Goal: Task Accomplishment & Management: Use online tool/utility

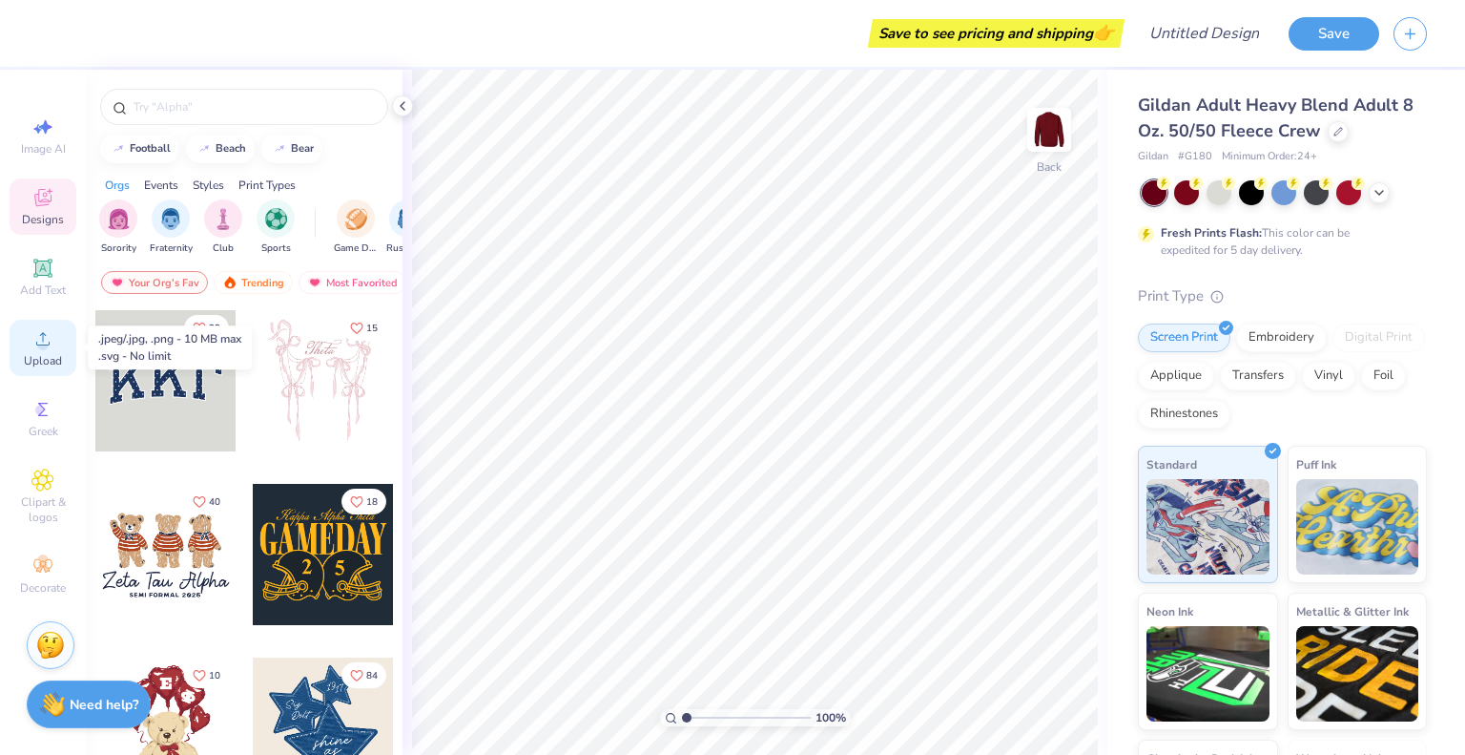
click at [35, 359] on span "Upload" at bounding box center [43, 360] width 38 height 15
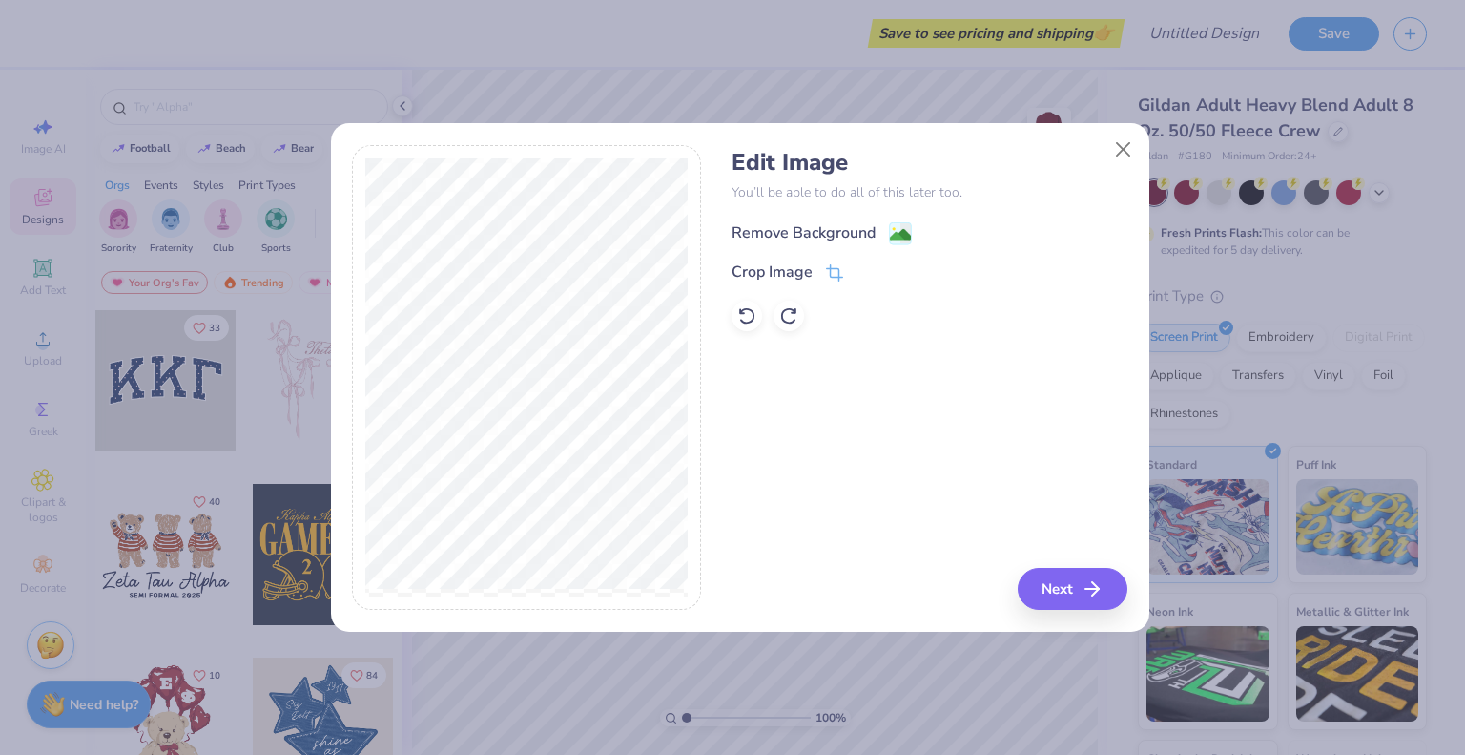
click at [897, 236] on image at bounding box center [900, 234] width 21 height 21
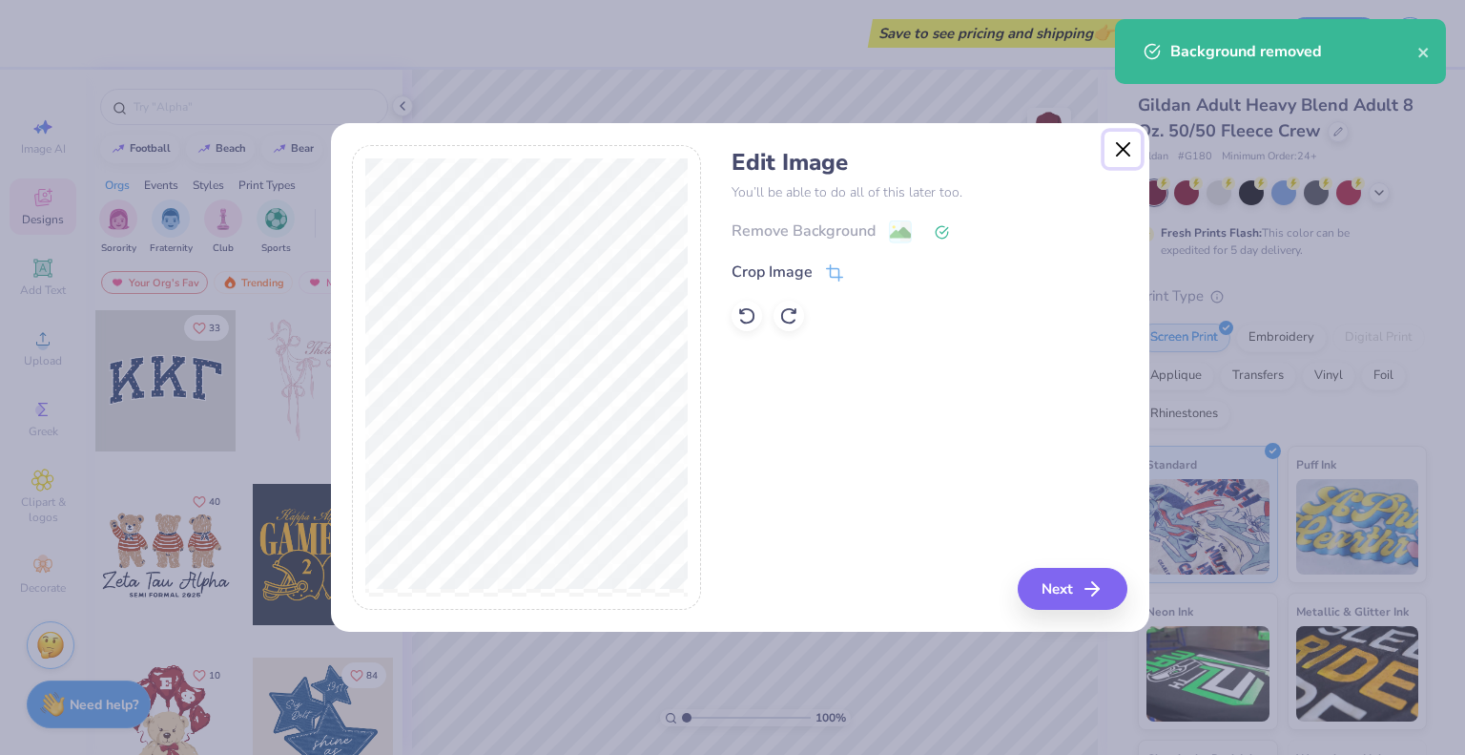
click at [1133, 147] on button "Close" at bounding box center [1123, 150] width 36 height 36
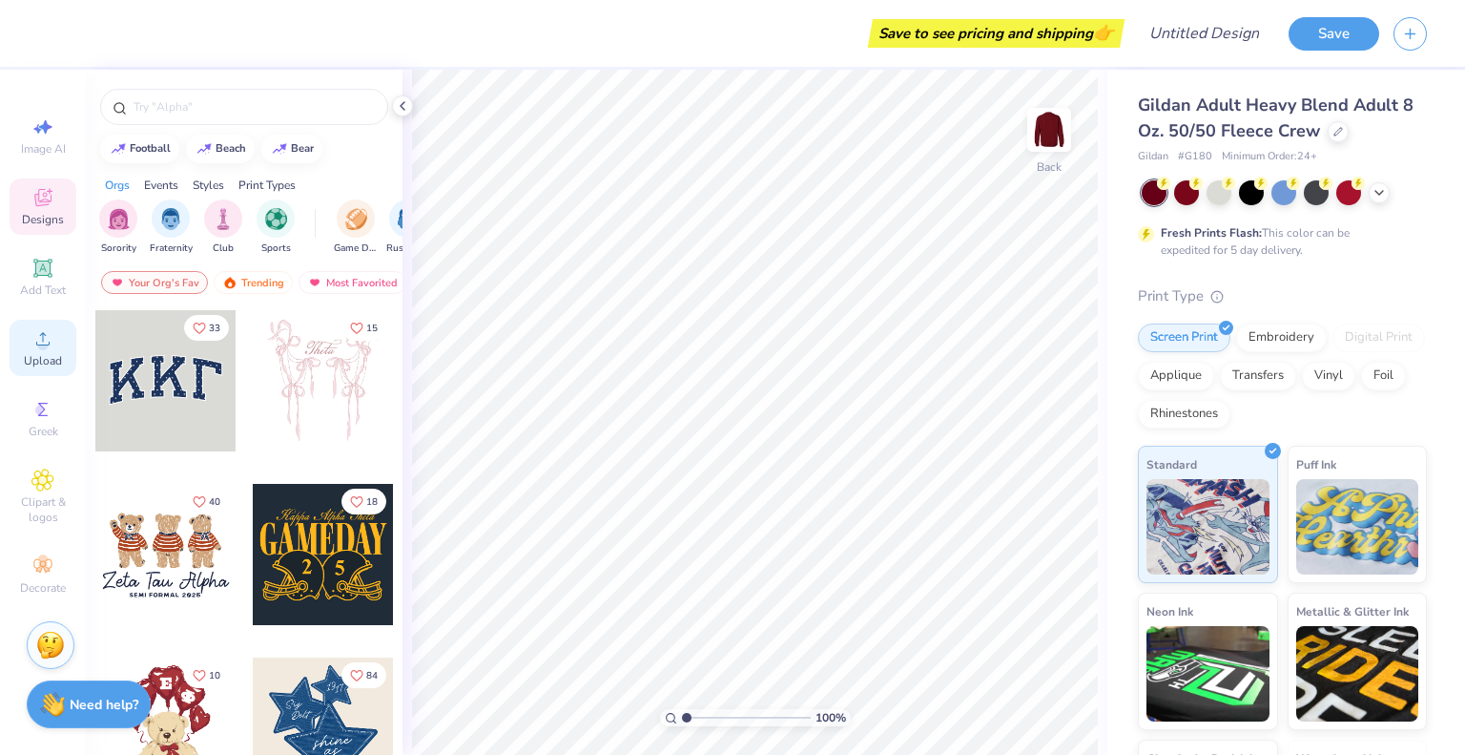
click at [45, 333] on icon at bounding box center [42, 338] width 23 height 23
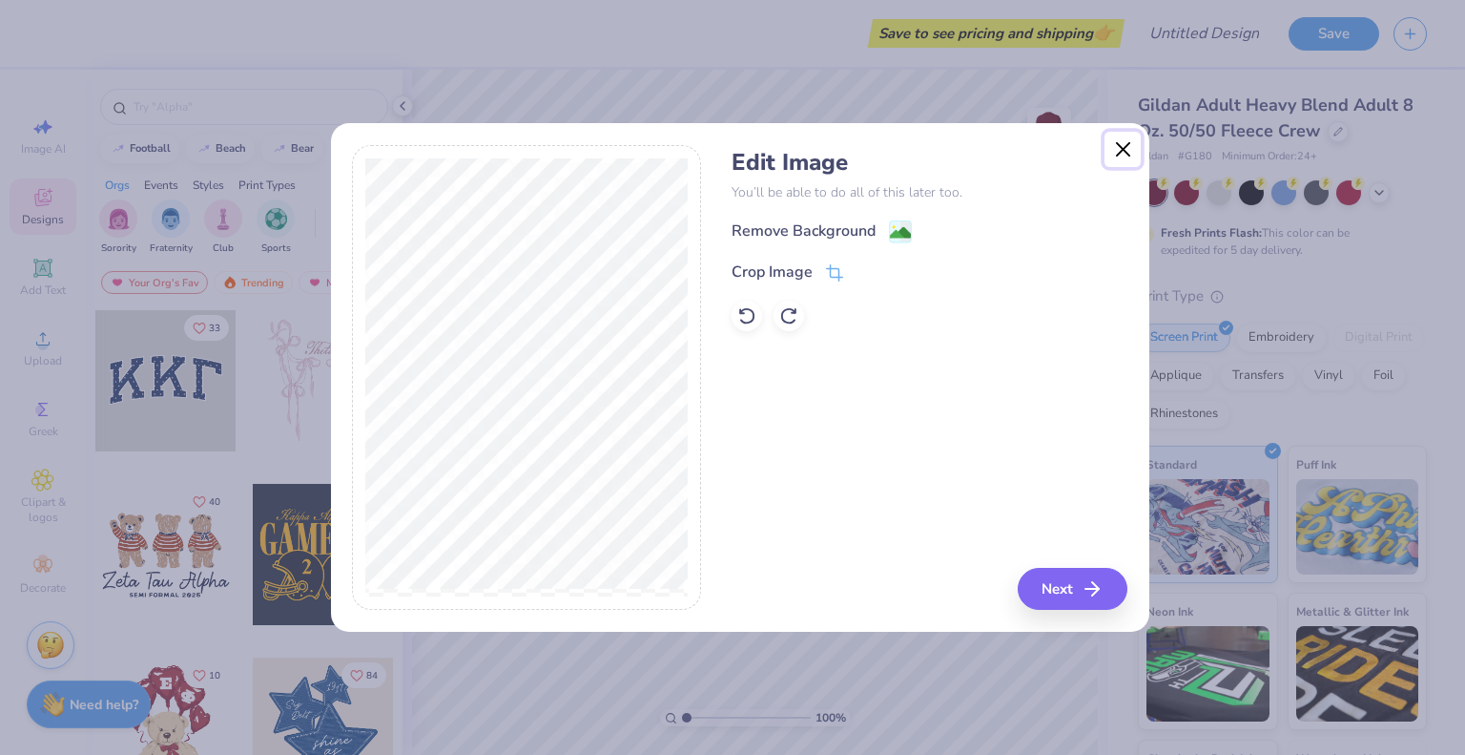
click at [1121, 150] on button "Close" at bounding box center [1123, 150] width 36 height 36
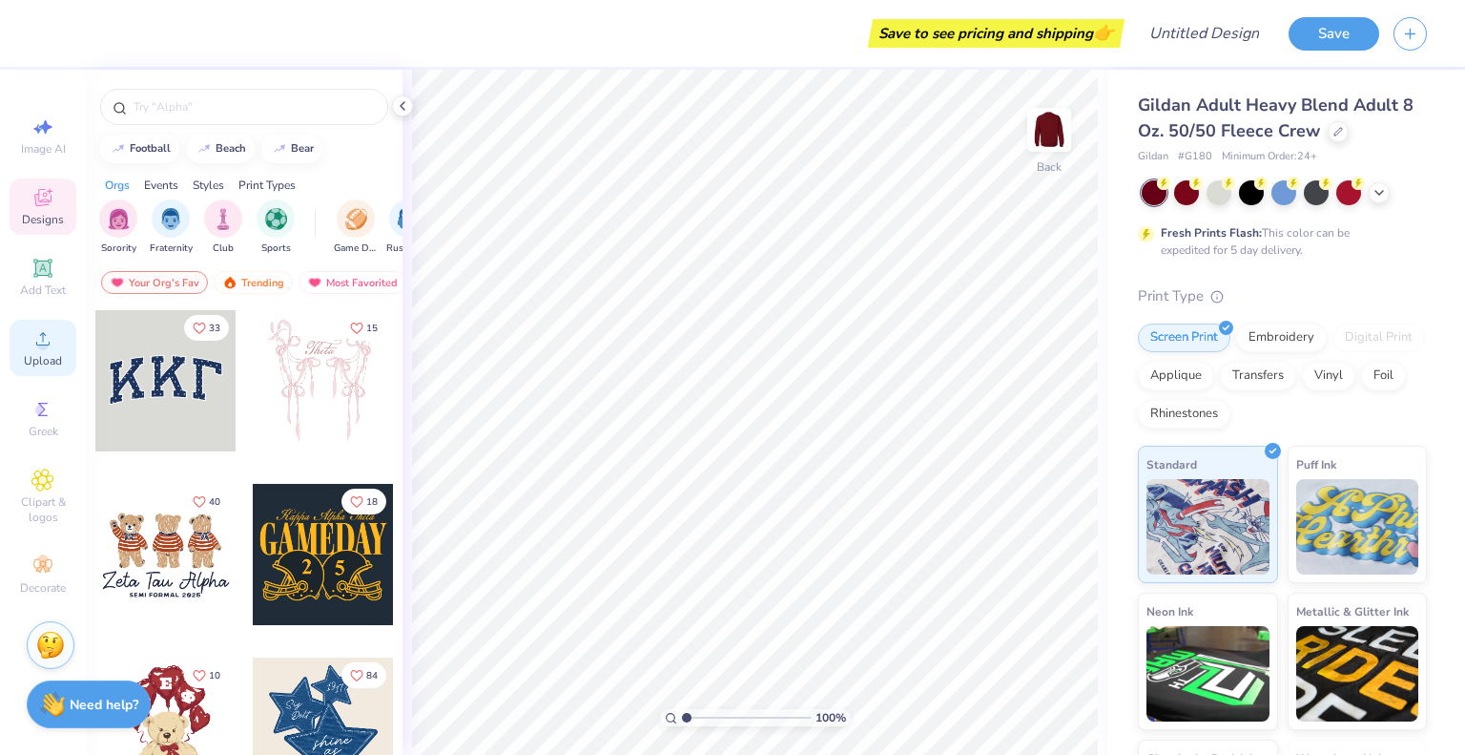
click at [43, 336] on icon at bounding box center [42, 338] width 23 height 23
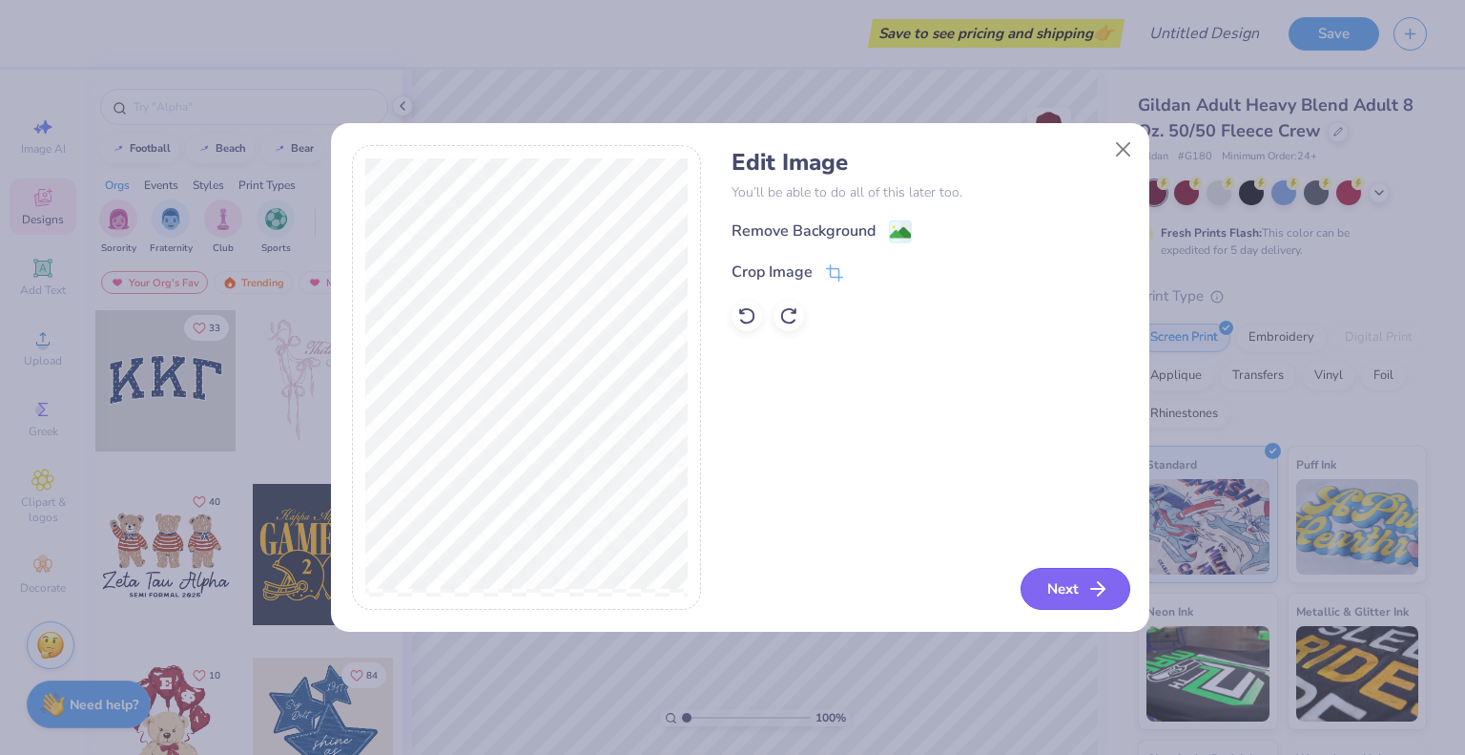
click at [1079, 595] on button "Next" at bounding box center [1076, 589] width 110 height 42
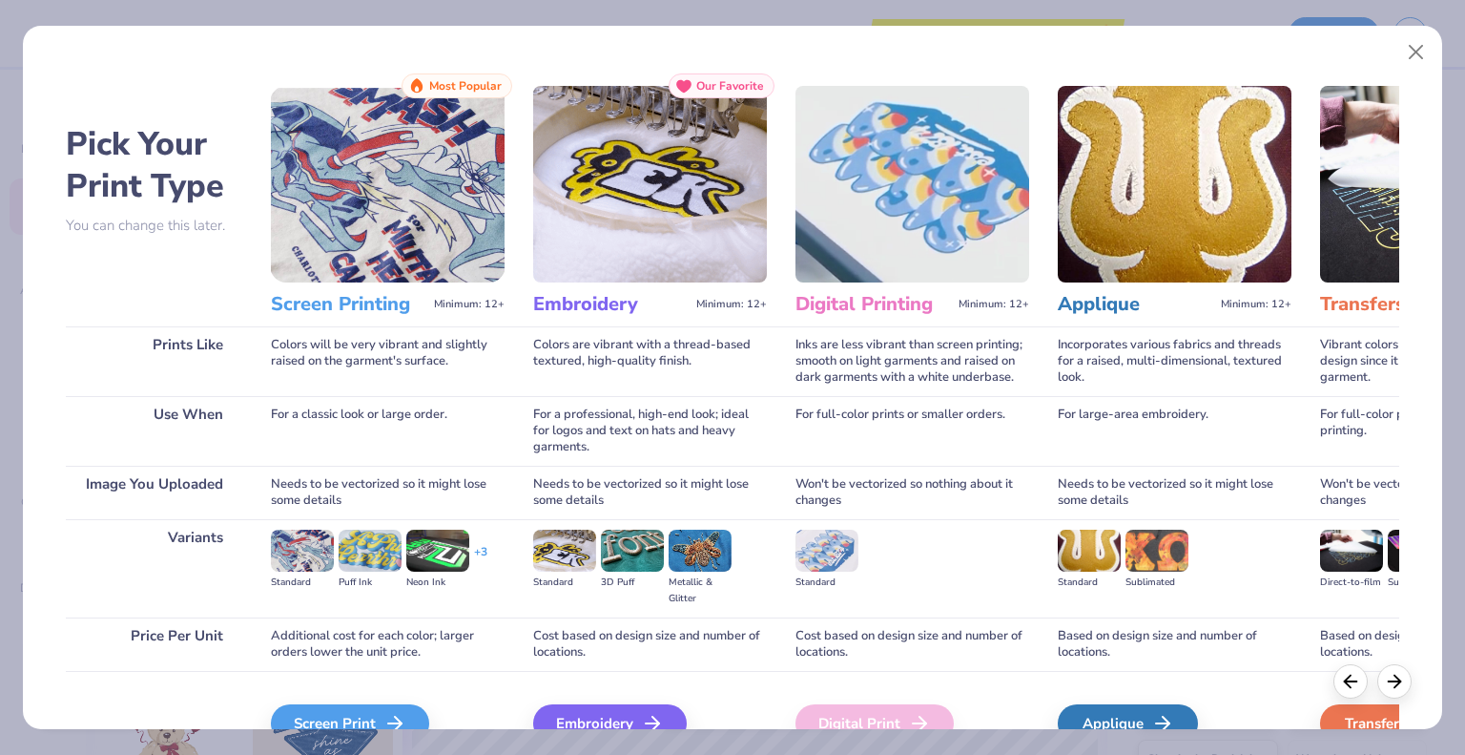
click at [413, 238] on img at bounding box center [388, 184] width 234 height 197
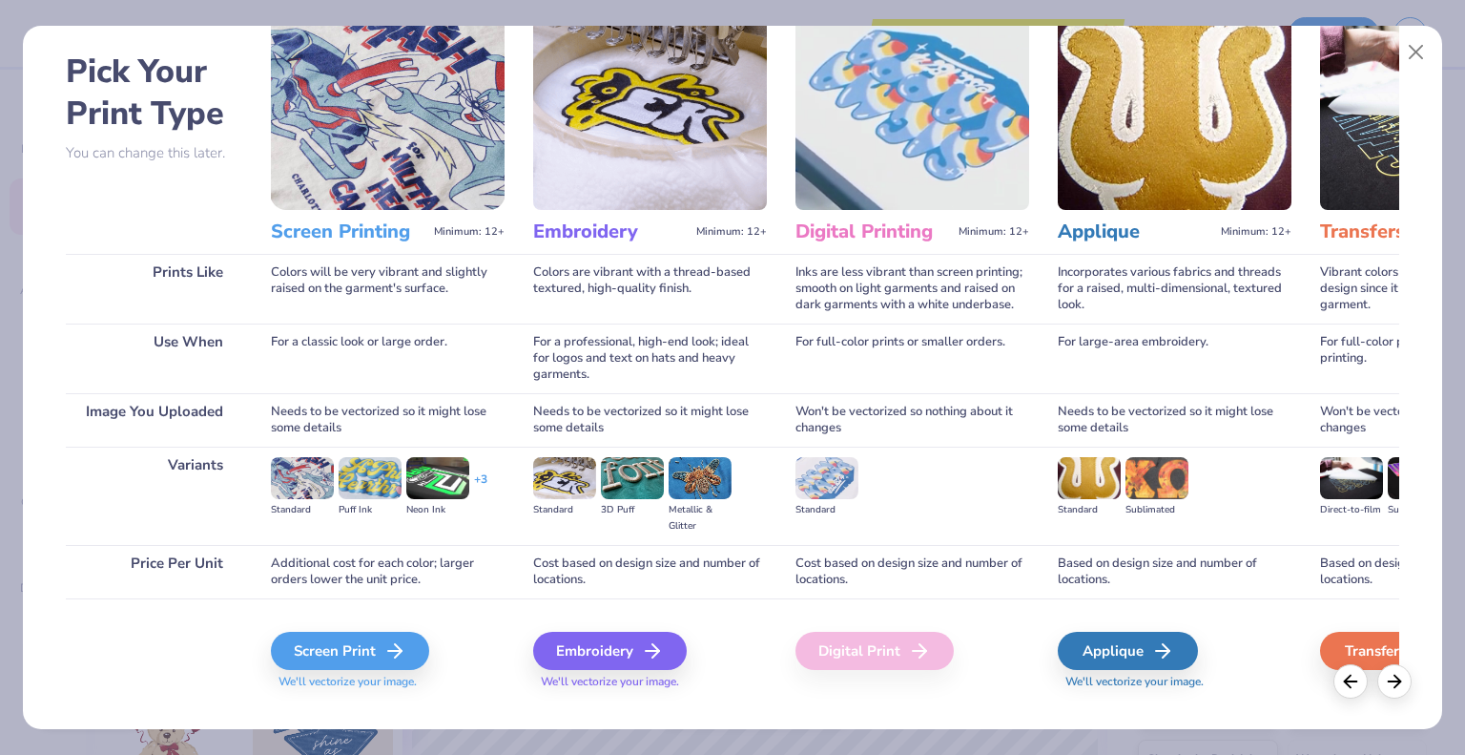
scroll to position [98, 0]
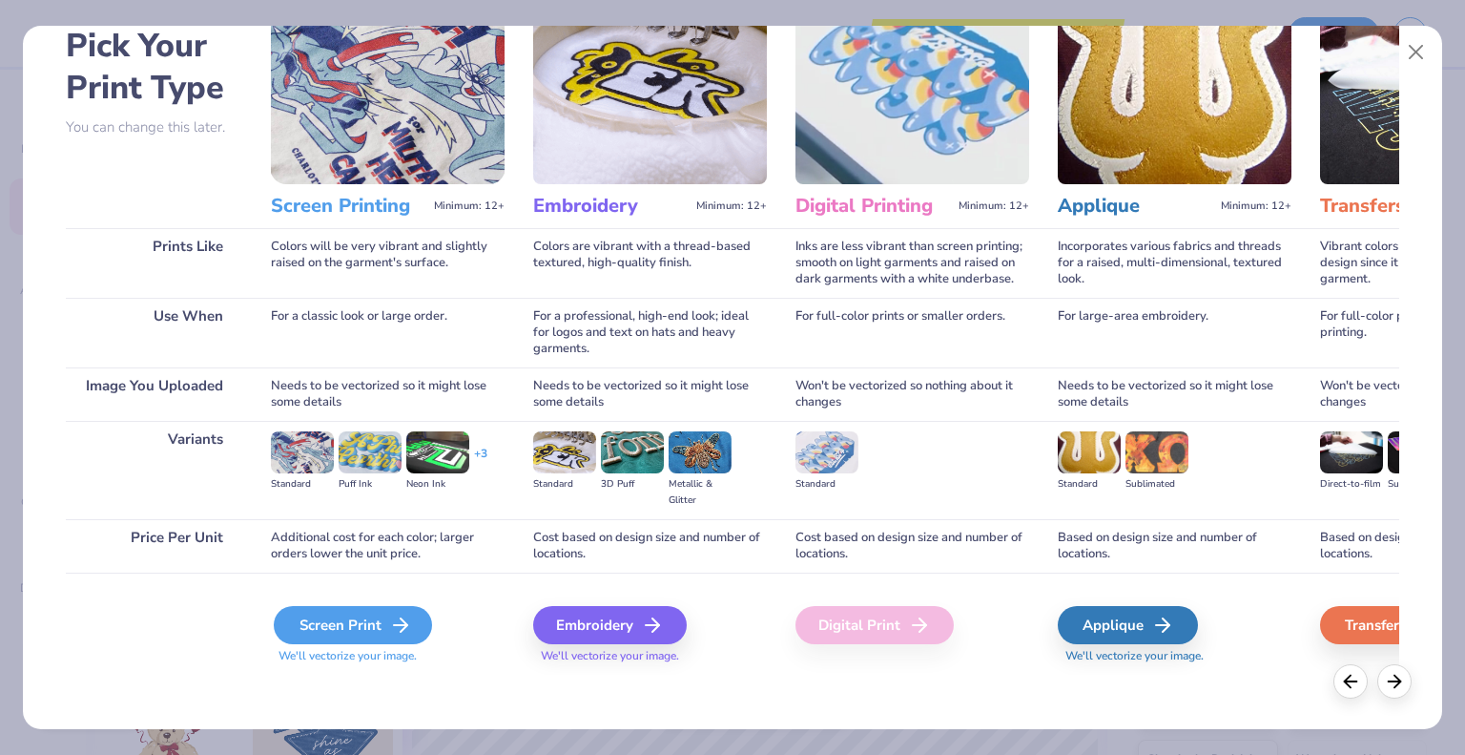
drag, startPoint x: 343, startPoint y: 626, endPoint x: 321, endPoint y: 626, distance: 21.9
click at [321, 626] on div "Screen Print" at bounding box center [353, 625] width 158 height 38
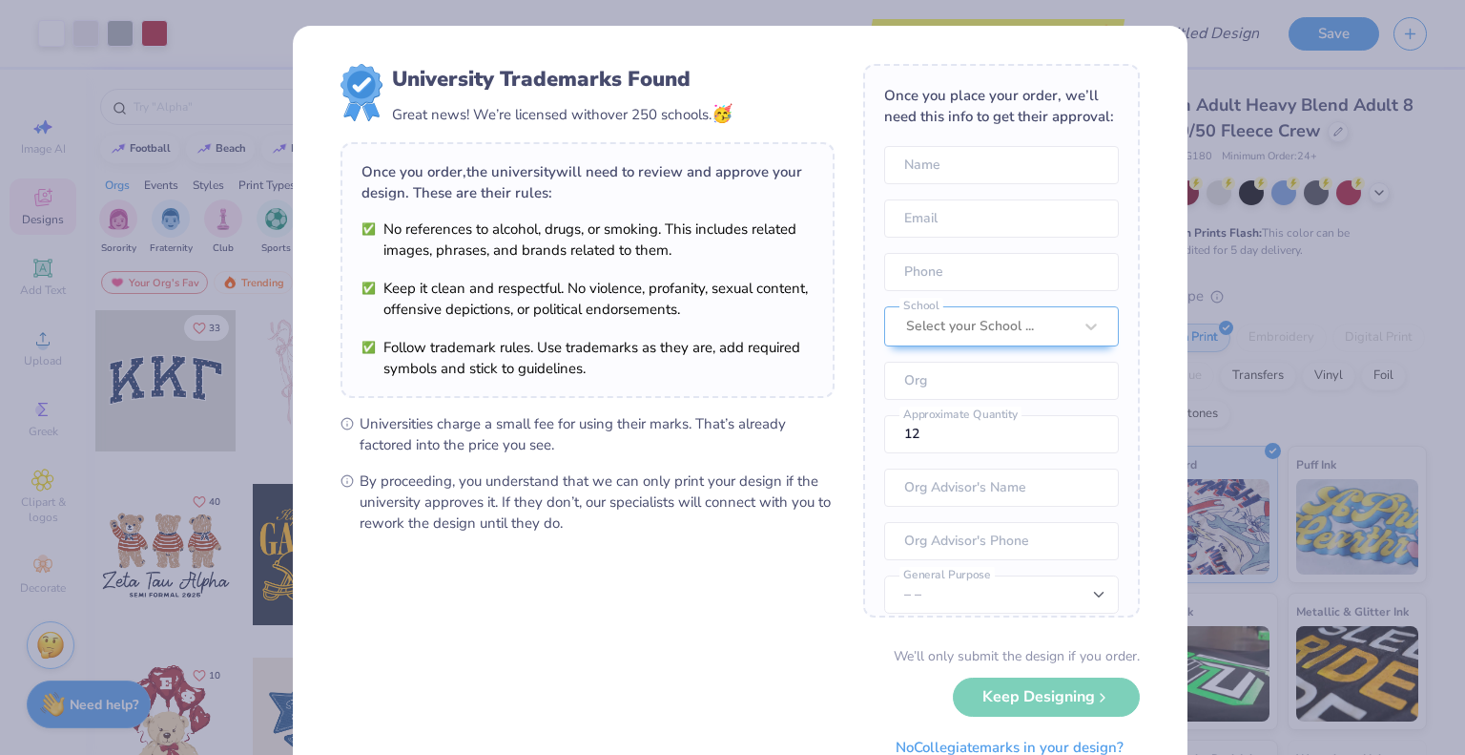
click at [803, 486] on form "University Trademarks Found Great news! We’re licensed with over 250 schools. 🥳…" at bounding box center [740, 415] width 799 height 702
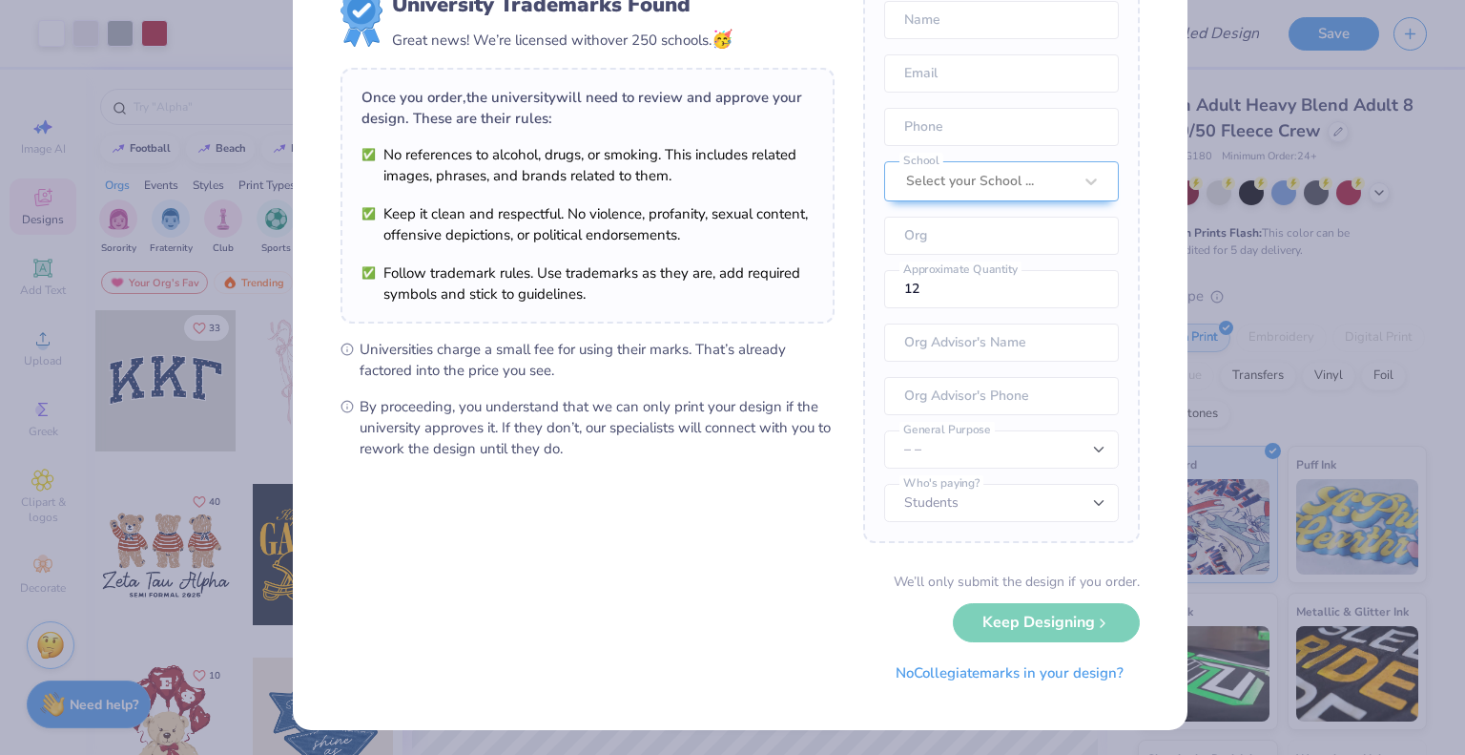
scroll to position [0, 0]
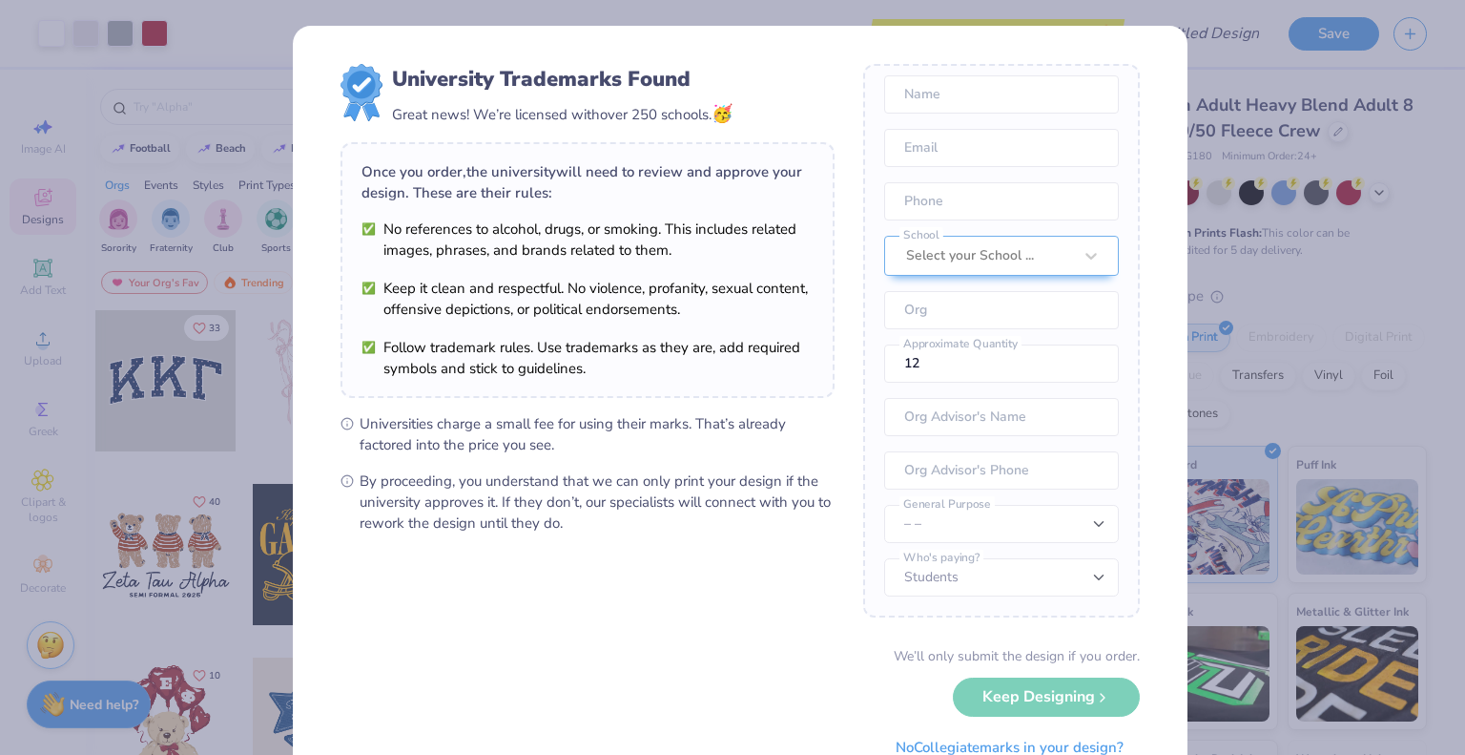
click at [693, 501] on span "By proceeding, you understand that we can only print your design if the univers…" at bounding box center [597, 501] width 475 height 63
click at [1190, 31] on div "University Trademarks Found Great news! We’re licensed with over 250 schools. 🥳…" at bounding box center [732, 377] width 1465 height 755
click at [1034, 716] on div "We’ll only submit the design if you order. Keep Designing No Collegiate marks i…" at bounding box center [740, 706] width 799 height 120
